Goal: Information Seeking & Learning: Find specific fact

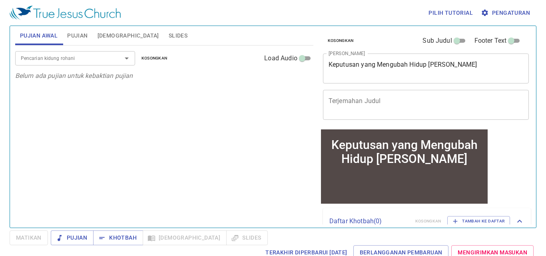
click at [89, 40] on button "Pujian" at bounding box center [77, 35] width 30 height 19
click at [76, 62] on input "Pencarian kidung rohani" at bounding box center [64, 58] width 92 height 9
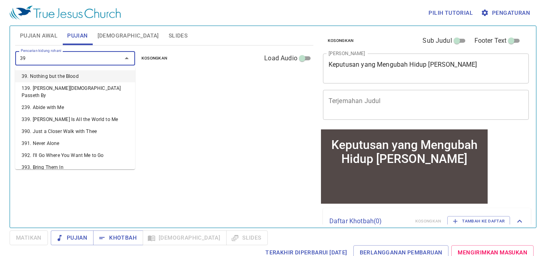
type input "395"
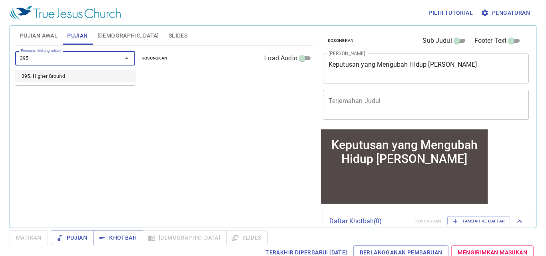
click at [83, 74] on li "395. Higher Ground" at bounding box center [75, 76] width 120 height 12
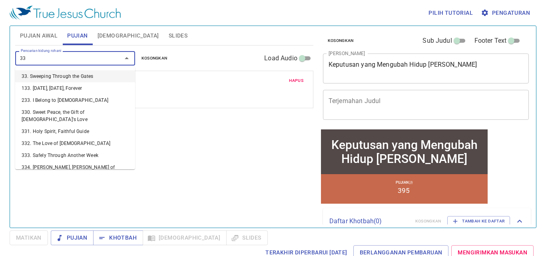
type input "333"
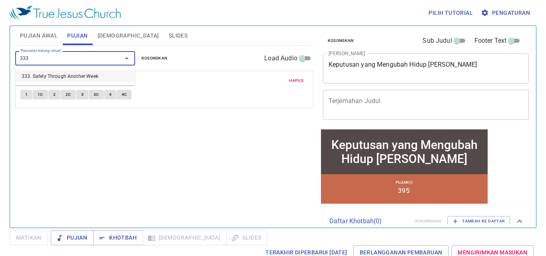
click at [88, 72] on li "333. Safely Through Another Week" at bounding box center [75, 76] width 120 height 12
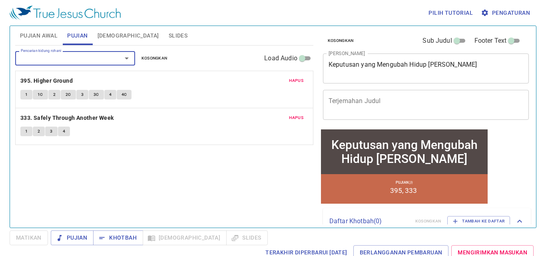
click at [349, 69] on textarea "Keputusan yang Mengubah Hidup Petrus" at bounding box center [426, 68] width 195 height 15
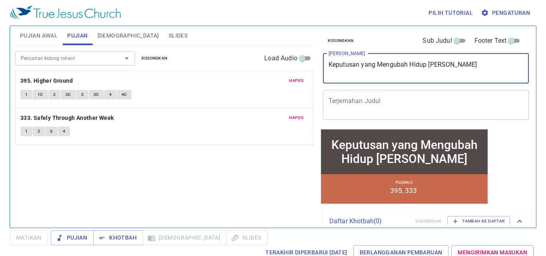
click at [349, 69] on textarea "Keputusan yang Mengubah Hidup Petrus" at bounding box center [426, 68] width 195 height 15
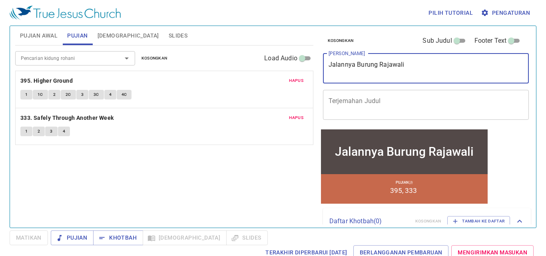
type textarea "Jalannya Burung Rajawali"
click at [53, 38] on span "Pujian Awal" at bounding box center [39, 36] width 38 height 10
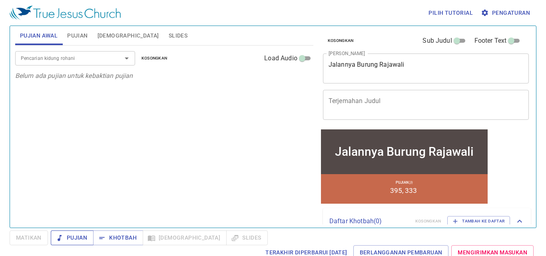
click at [85, 242] on span "Pujian" at bounding box center [72, 238] width 30 height 10
click at [15, 235] on button "Matikan" at bounding box center [29, 238] width 38 height 15
click at [92, 61] on input "Pencarian kidung rohani" at bounding box center [64, 58] width 92 height 9
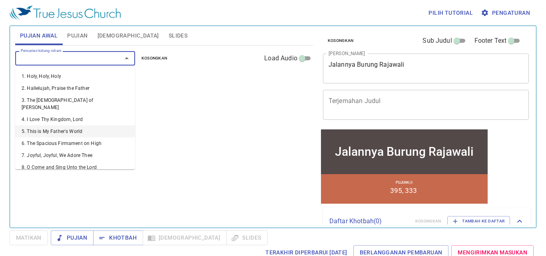
click at [160, 112] on div "Pencarian kidung rohani Pencarian kidung rohani Kosongkan Load Audio Belum ada …" at bounding box center [164, 134] width 298 height 176
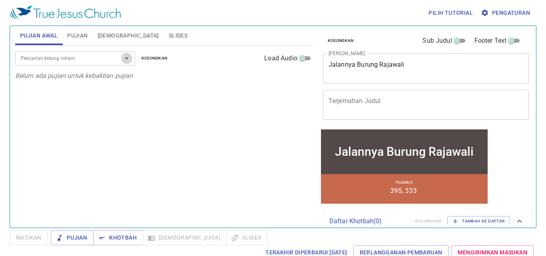
click at [122, 58] on icon "Open" at bounding box center [127, 59] width 10 height 10
click at [85, 39] on span "Pujian" at bounding box center [77, 36] width 20 height 10
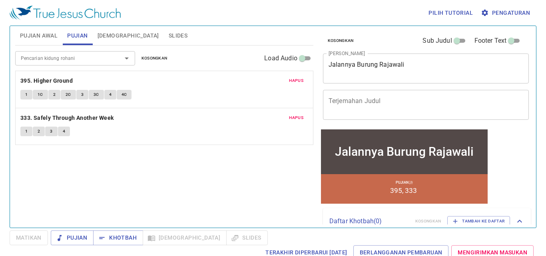
click at [92, 58] on input "Pencarian kidung rohani" at bounding box center [64, 58] width 92 height 9
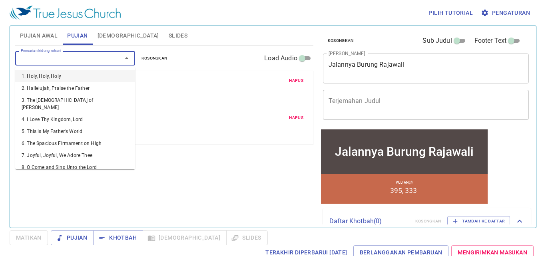
click at [212, 95] on div "1 1C 2 2C 3 3C 4 4C" at bounding box center [164, 96] width 288 height 12
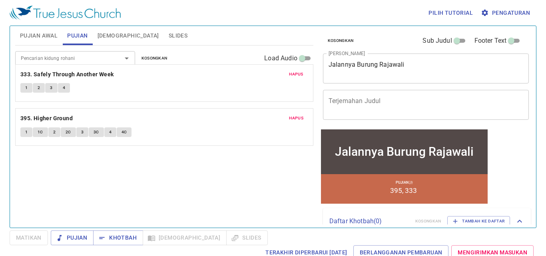
drag, startPoint x: 217, startPoint y: 130, endPoint x: 201, endPoint y: 87, distance: 46.4
click at [201, 128] on div "Hapus 395. Higher Ground 1 1C 2 2C 3 3C 4 4C Hapus 333. Safely Through Another …" at bounding box center [164, 134] width 288 height 12
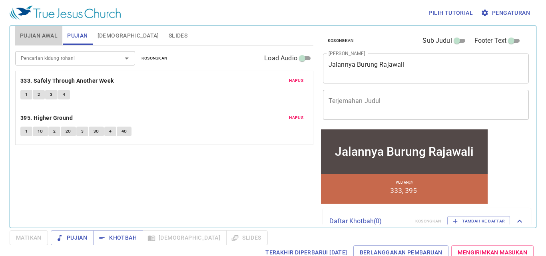
click at [34, 36] on span "Pujian Awal" at bounding box center [39, 36] width 38 height 10
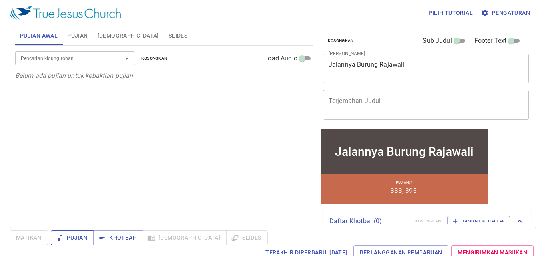
drag, startPoint x: 70, startPoint y: 234, endPoint x: 83, endPoint y: 160, distance: 75.1
click at [70, 233] on span "Pujian" at bounding box center [72, 238] width 30 height 10
click at [42, 230] on div "Pilih tutorial Pengaturan Pujian Awal Pujian Alkitab Slides Pencarian kidung ro…" at bounding box center [273, 128] width 546 height 256
click at [45, 241] on button "Matikan" at bounding box center [29, 238] width 38 height 15
click at [125, 234] on span "Khotbah" at bounding box center [118, 238] width 37 height 10
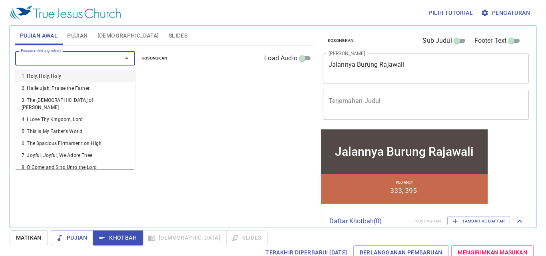
click at [94, 59] on input "Pencarian kidung rohani" at bounding box center [64, 58] width 92 height 9
type input "11"
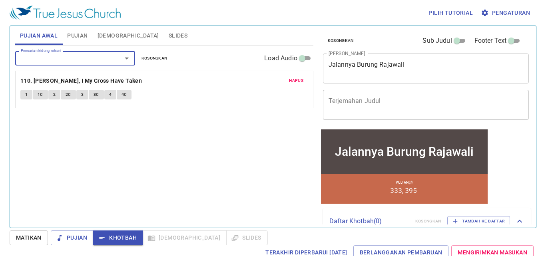
click at [299, 81] on span "Hapus" at bounding box center [296, 80] width 14 height 7
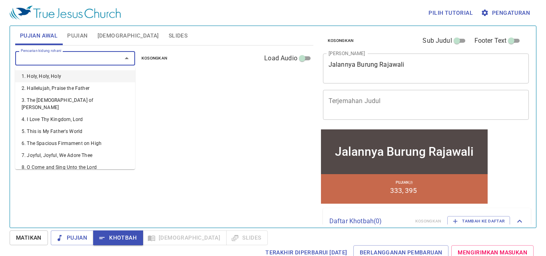
click at [110, 57] on div "Pencarian kidung rohani" at bounding box center [75, 58] width 120 height 14
type input "11"
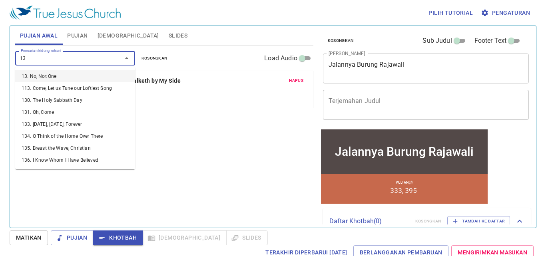
type input "137"
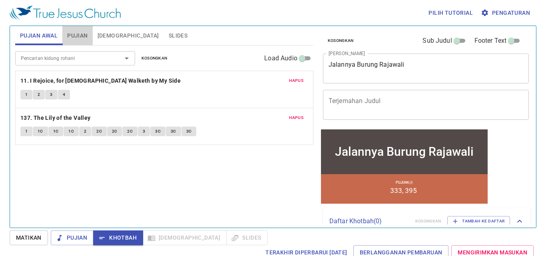
click at [66, 37] on button "Pujian" at bounding box center [77, 35] width 30 height 19
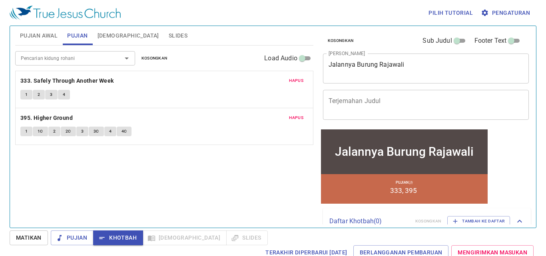
click at [112, 42] on button "Alkitab" at bounding box center [128, 35] width 71 height 19
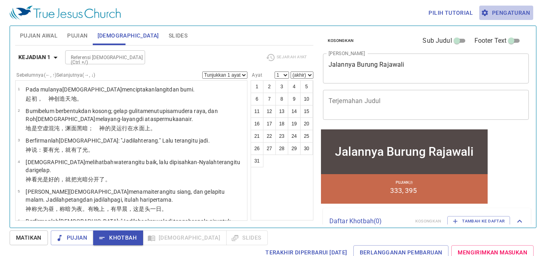
click at [497, 16] on span "Pengaturan" at bounding box center [507, 13] width 48 height 10
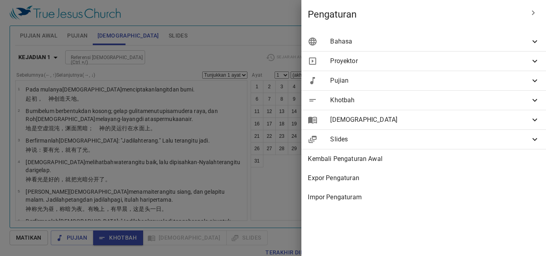
click at [483, 44] on span "Bahasa" at bounding box center [430, 42] width 200 height 10
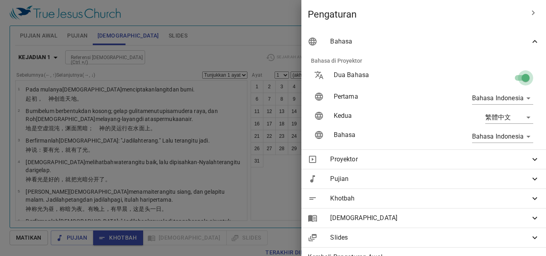
click at [517, 74] on input "checkbox" at bounding box center [526, 79] width 46 height 15
checkbox input "false"
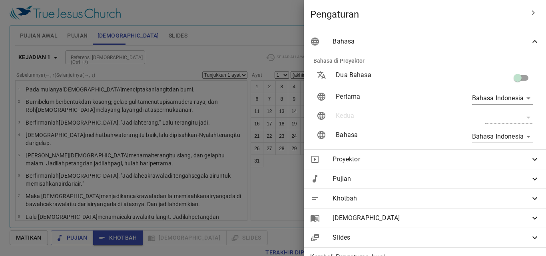
click at [291, 144] on div at bounding box center [273, 128] width 546 height 256
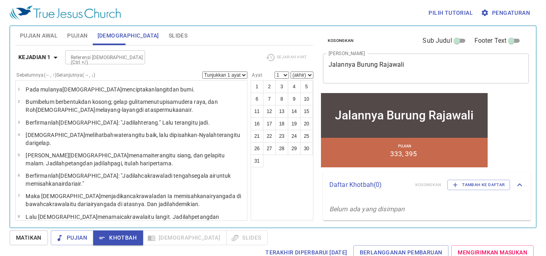
click at [81, 30] on button "Pujian" at bounding box center [77, 35] width 30 height 19
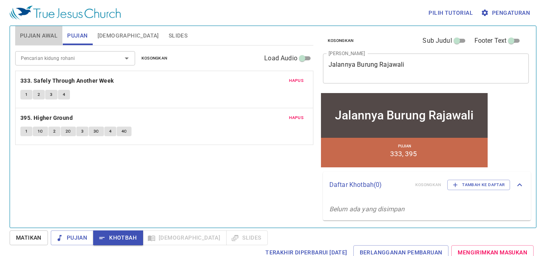
click at [39, 31] on span "Pujian Awal" at bounding box center [39, 36] width 38 height 10
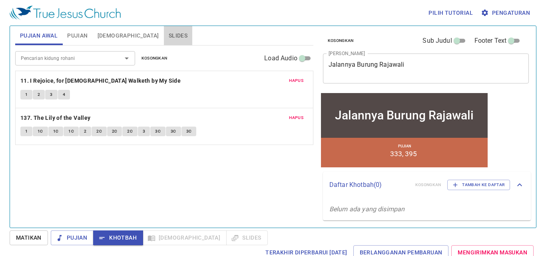
click at [169, 36] on span "Slides" at bounding box center [178, 36] width 19 height 10
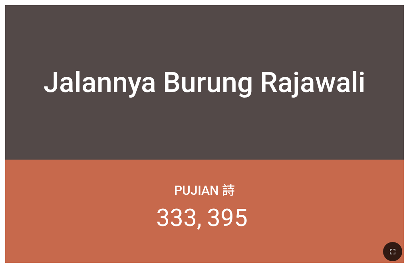
click at [198, 51] on div "Jalannya Burung Rajawali" at bounding box center [204, 82] width 399 height 129
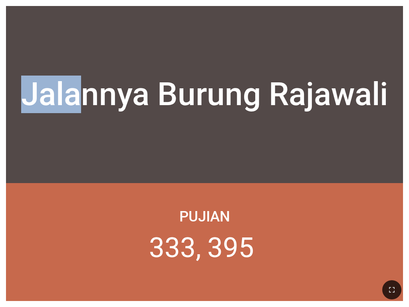
drag, startPoint x: 82, startPoint y: 10, endPoint x: -208, endPoint y: 73, distance: 296.0
click at [0, 3] on html "Jalannya Burung Rajawali Jalannya Burung Rajawali Pujian 333 395 Pujian Awal Pu…" at bounding box center [204, 1] width 409 height 3
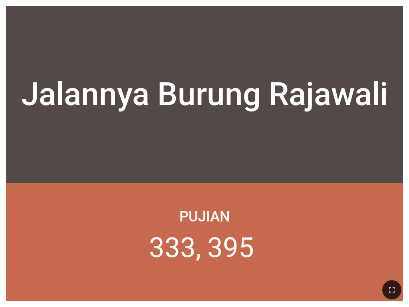
click at [107, 3] on div "Jalannya Burung Rajawali Jalannya Burung Rajawali Pujian 333 395" at bounding box center [204, 153] width 409 height 307
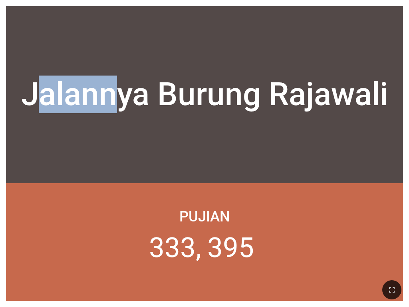
drag, startPoint x: 112, startPoint y: 5, endPoint x: 38, endPoint y: 34, distance: 79.7
click at [38, 34] on div "Jalannya Burung Rajawali Jalannya Burung Rajawali Pujian 333 395" at bounding box center [204, 153] width 409 height 307
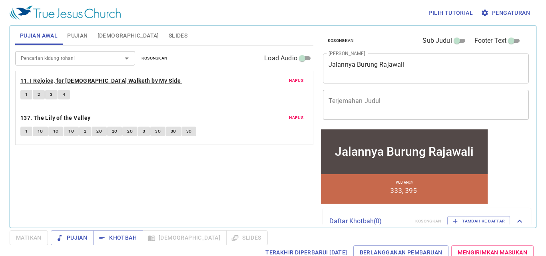
click at [30, 84] on b "11. I Rejoice, for Jesus Walketh by My Side" at bounding box center [100, 81] width 160 height 10
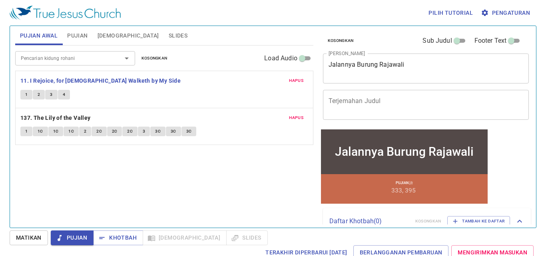
click at [29, 97] on button "1" at bounding box center [26, 95] width 12 height 10
click at [39, 244] on button "Matikan" at bounding box center [29, 238] width 38 height 15
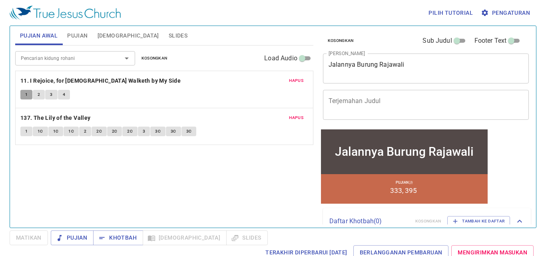
click at [26, 93] on span "1" at bounding box center [26, 94] width 2 height 7
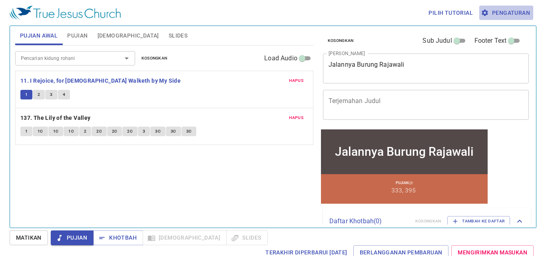
click at [502, 9] on span "Pengaturan" at bounding box center [507, 13] width 48 height 10
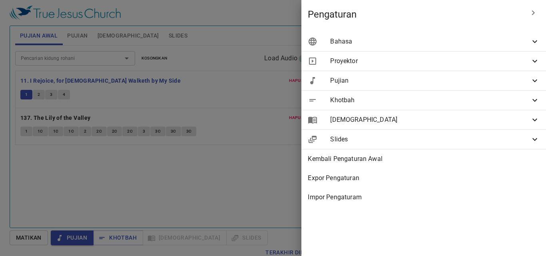
click at [472, 46] on span "Bahasa" at bounding box center [430, 42] width 200 height 10
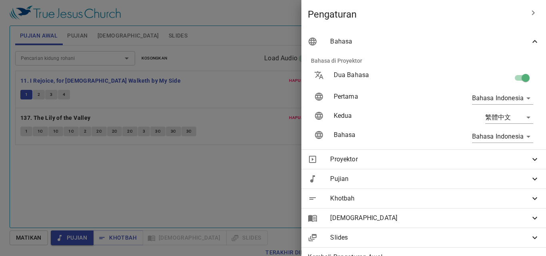
drag, startPoint x: 521, startPoint y: 79, endPoint x: 514, endPoint y: 78, distance: 7.2
click at [521, 80] on input "checkbox" at bounding box center [526, 79] width 46 height 15
checkbox input "false"
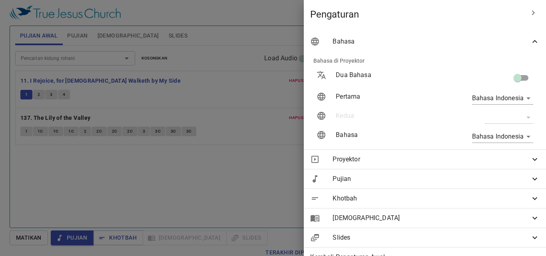
click at [219, 165] on div at bounding box center [273, 128] width 546 height 256
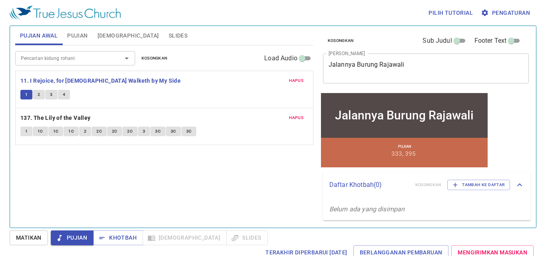
click at [41, 240] on span "Matikan" at bounding box center [29, 238] width 26 height 10
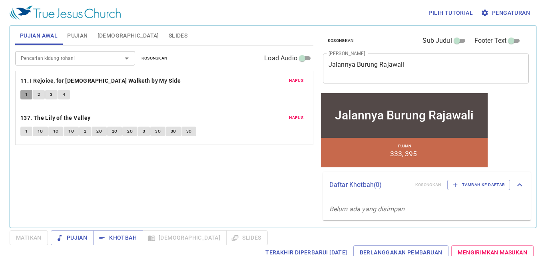
click at [26, 92] on span "1" at bounding box center [26, 94] width 2 height 7
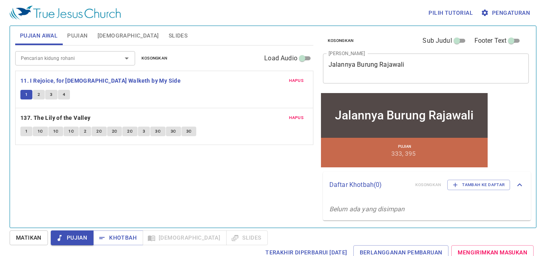
click at [88, 166] on div "Pencarian kidung rohani Pencarian kidung rohani Kosongkan Load Audio Hapus 11. …" at bounding box center [164, 134] width 298 height 176
click at [31, 232] on button "Matikan" at bounding box center [29, 238] width 38 height 15
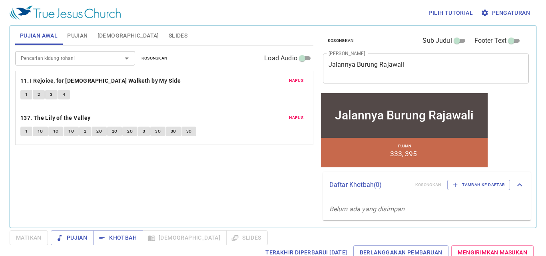
click at [23, 97] on button "1" at bounding box center [26, 95] width 12 height 10
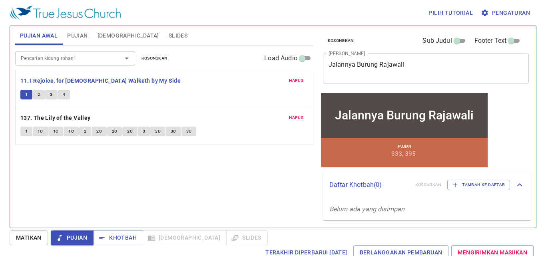
click at [43, 92] on button "2" at bounding box center [39, 95] width 12 height 10
click at [58, 93] on button "4" at bounding box center [64, 95] width 12 height 10
click at [66, 91] on button "4" at bounding box center [64, 95] width 12 height 10
drag, startPoint x: 51, startPoint y: 96, endPoint x: 46, endPoint y: 100, distance: 5.7
click at [50, 97] on span "3" at bounding box center [51, 94] width 2 height 7
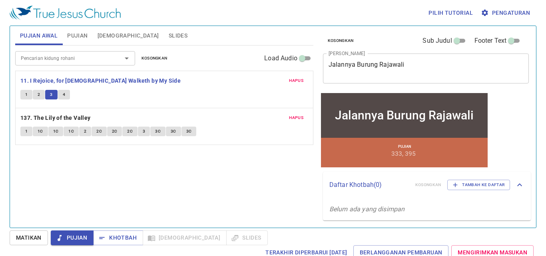
click at [30, 110] on div "Hapus 137. The Lily of the Valley 1 1C 1C 1C 2 2C 2C 2C 3 3C 3C 3C" at bounding box center [164, 126] width 297 height 37
click at [29, 237] on span "Matikan" at bounding box center [29, 238] width 26 height 10
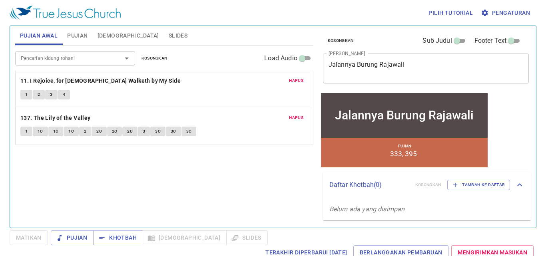
click at [26, 92] on span "1" at bounding box center [26, 94] width 2 height 7
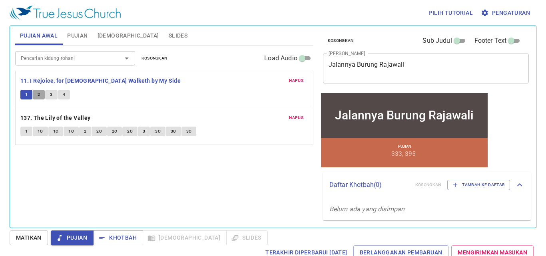
click at [38, 93] on span "2" at bounding box center [39, 94] width 2 height 7
click at [53, 95] on button "3" at bounding box center [51, 95] width 12 height 10
click at [64, 98] on span "4" at bounding box center [64, 94] width 2 height 7
click at [544, 38] on div "Pilih tutorial Pengaturan Pujian Awal Pujian Alkitab Slides Pencarian kidung ro…" at bounding box center [273, 128] width 546 height 256
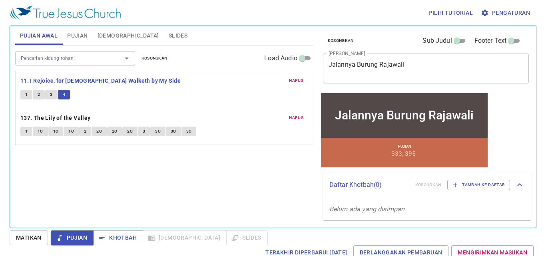
click at [43, 240] on button "Matikan" at bounding box center [29, 238] width 38 height 15
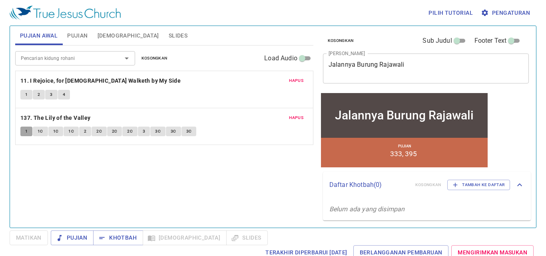
click at [24, 129] on button "1" at bounding box center [26, 132] width 12 height 10
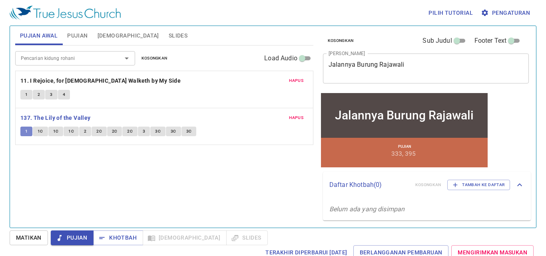
click at [30, 134] on button "1" at bounding box center [26, 132] width 12 height 10
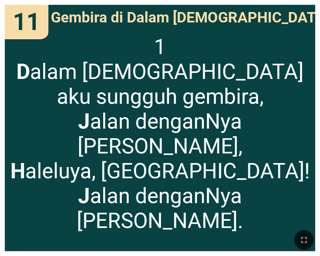
click at [316, 29] on div "11 11 Gembira di Dalam [DEMOGRAPHIC_DATA] Gembira di Dalam [DEMOGRAPHIC_DATA] 1…" at bounding box center [160, 128] width 320 height 256
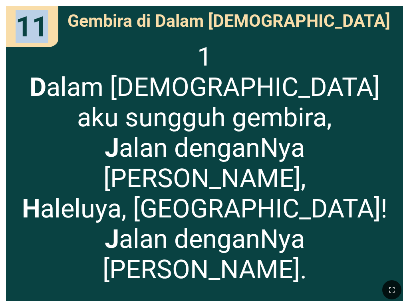
drag, startPoint x: 112, startPoint y: 7, endPoint x: -21, endPoint y: 85, distance: 153.8
click at [0, 3] on html "Jalannya Burung Rajawali [STREET_ADDRESS] Pujian Awal Pujian Awal 11 137 11 11 …" at bounding box center [204, 1] width 409 height 3
click at [77, 12] on div "Gembira di Dalam [DEMOGRAPHIC_DATA]" at bounding box center [204, 21] width 397 height 30
drag, startPoint x: 79, startPoint y: 2, endPoint x: 72, endPoint y: 7, distance: 8.5
click at [73, 7] on div "Gembira di Dalam [DEMOGRAPHIC_DATA]" at bounding box center [204, 21] width 397 height 30
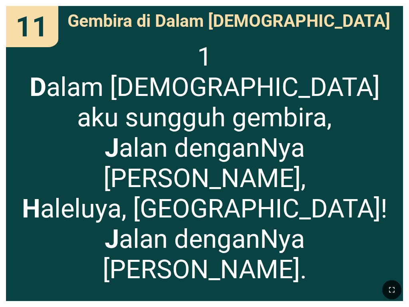
click at [62, 10] on div "Gembira di Dalam [DEMOGRAPHIC_DATA]" at bounding box center [204, 21] width 397 height 30
drag, startPoint x: 56, startPoint y: 7, endPoint x: 47, endPoint y: 16, distance: 13.0
click at [50, 29] on div "11" at bounding box center [32, 26] width 52 height 41
click at [74, 19] on div "Gembira di Dalam Tuhan" at bounding box center [204, 21] width 397 height 30
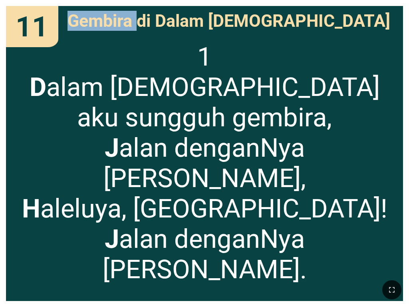
click at [74, 19] on div "Gembira di Dalam Tuhan" at bounding box center [204, 21] width 397 height 30
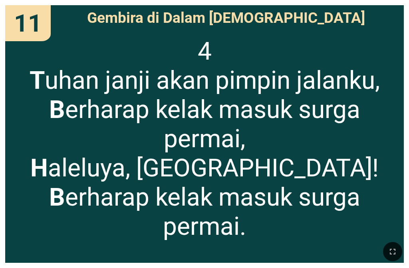
click at [138, 100] on span "4 T uhan janji akan pimpin jalanku, B erharap kelak masuk surga permai, H alelu…" at bounding box center [204, 138] width 388 height 204
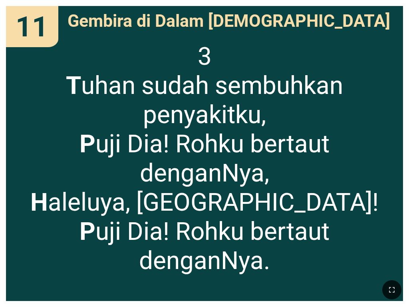
click at [24, 115] on span "3 T uhan sudah sembuhkan penyakitku, P uji Dia! Rohku bertaut denganNya, H alel…" at bounding box center [204, 159] width 385 height 234
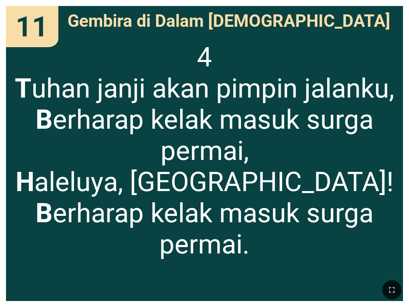
click at [0, 72] on div "11 11 Gembira di Dalam Tuhan Gembira di Dalam [DEMOGRAPHIC_DATA] 4 T uhan janji…" at bounding box center [204, 153] width 409 height 307
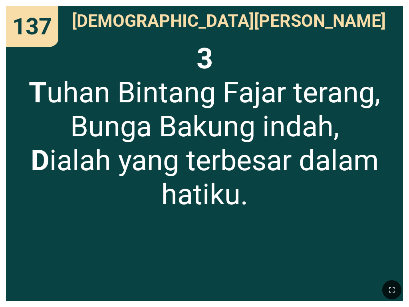
click at [2, 94] on div "137 137 [DEMOGRAPHIC_DATA] Sahabatku [PERSON_NAME][DEMOGRAPHIC_DATA]ku 3 T uhan…" at bounding box center [204, 153] width 409 height 307
click at [2, 92] on div "137 137 Yesus Sahabatku Yesus Sahabatku 3 T uhan Bintang Fajar terang, Bunga Ba…" at bounding box center [204, 153] width 409 height 307
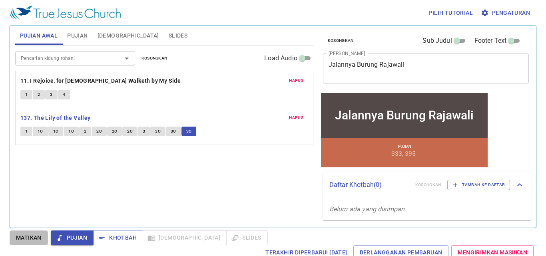
drag, startPoint x: 26, startPoint y: 239, endPoint x: 48, endPoint y: 243, distance: 22.4
click at [27, 239] on span "Matikan" at bounding box center [29, 238] width 26 height 10
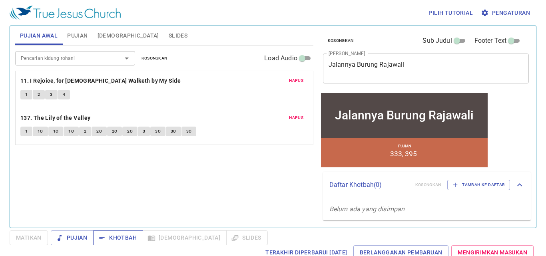
click at [127, 236] on span "Khotbah" at bounding box center [118, 238] width 37 height 10
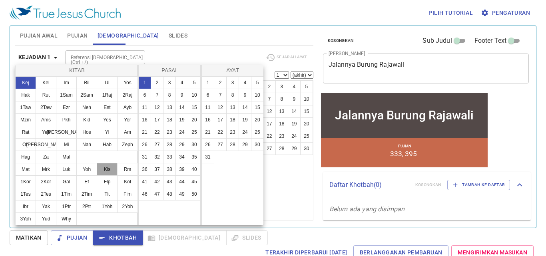
click at [108, 174] on button "Kis" at bounding box center [107, 169] width 21 height 13
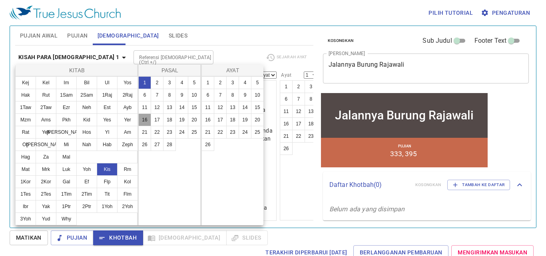
click at [142, 122] on button "16" at bounding box center [144, 120] width 13 height 13
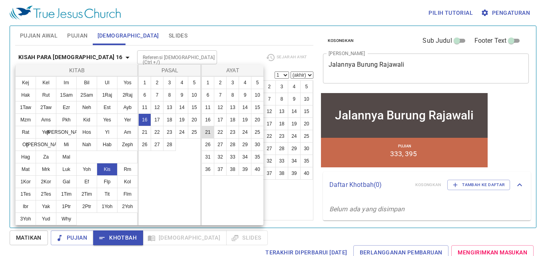
click at [209, 126] on button "21" at bounding box center [208, 132] width 13 height 13
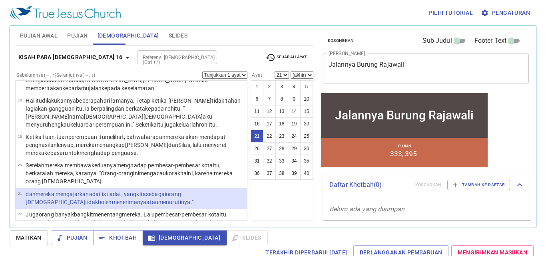
scroll to position [257, 0]
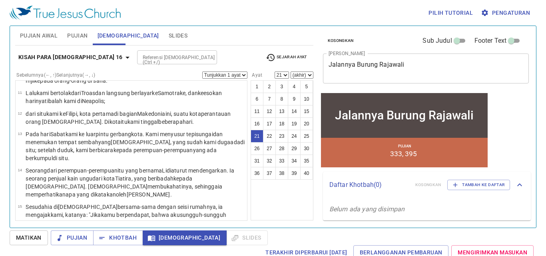
click at [122, 240] on wg1519 "tempat sembahyang itu, kami bertemu dengan seorang hamba perempuan yang mempuny…" at bounding box center [133, 251] width 215 height 22
select select "16"
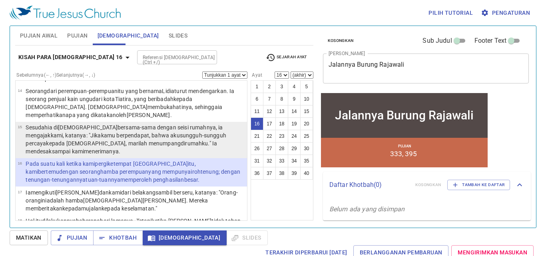
scroll to position [337, 0]
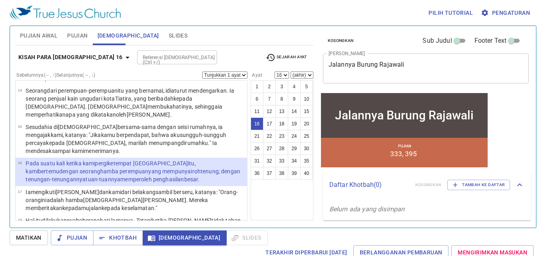
click at [231, 72] on select "Tunjukkan 1 ayat Tunjukkan 2 ayat Tunjukkan 3 ayat Tunjukkan 4 ayat Tunjukkan 5…" at bounding box center [224, 75] width 45 height 7
click at [202, 72] on select "Tunjukkan 1 ayat Tunjukkan 2 ayat Tunjukkan 3 ayat Tunjukkan 4 ayat Tunjukkan 5…" at bounding box center [224, 75] width 45 height 7
click at [230, 73] on select "Tunjukkan 1 ayat Tunjukkan 2 ayat Tunjukkan 3 ayat Tunjukkan 4 ayat Tunjukkan 5…" at bounding box center [224, 75] width 45 height 7
select select "2"
click at [202, 72] on select "Tunjukkan 1 ayat Tunjukkan 2 ayat Tunjukkan 3 ayat Tunjukkan 4 ayat Tunjukkan 5…" at bounding box center [224, 75] width 45 height 7
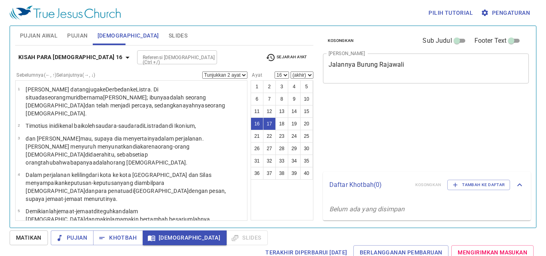
select select "2"
select select "16"
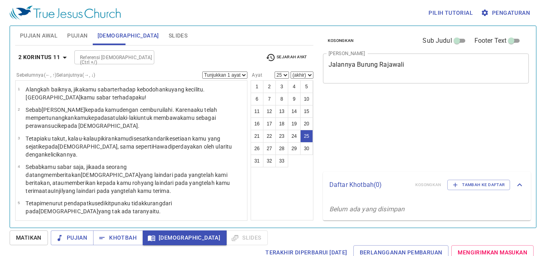
select select "25"
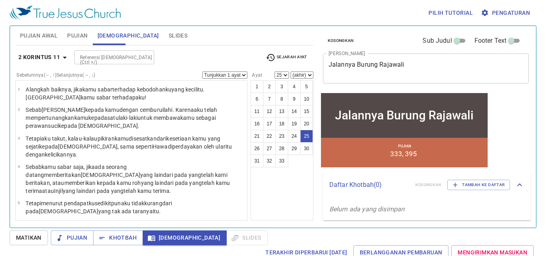
scroll to position [515, 0]
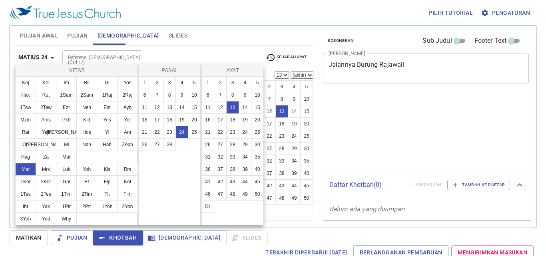
select select "13"
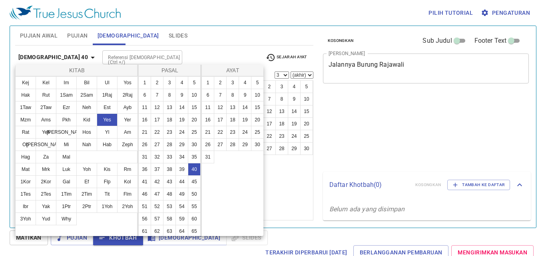
select select "3"
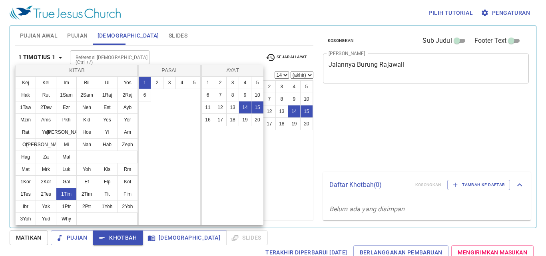
select select "2"
select select "14"
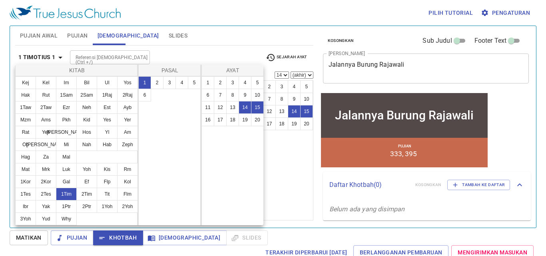
scroll to position [287, 0]
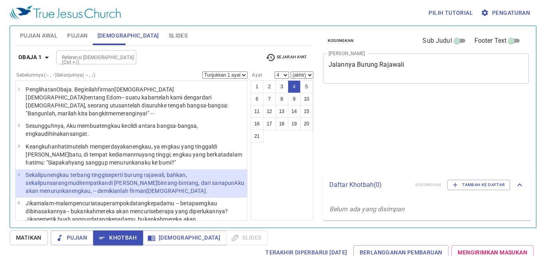
select select "4"
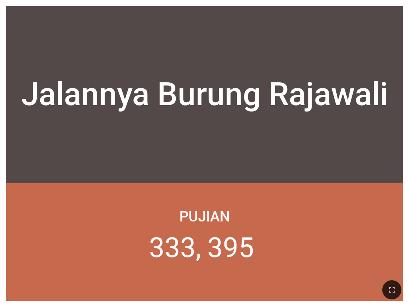
click at [204, 37] on div "Jalannya Burung Rajawali" at bounding box center [204, 95] width 397 height 148
